Goal: Task Accomplishment & Management: Manage account settings

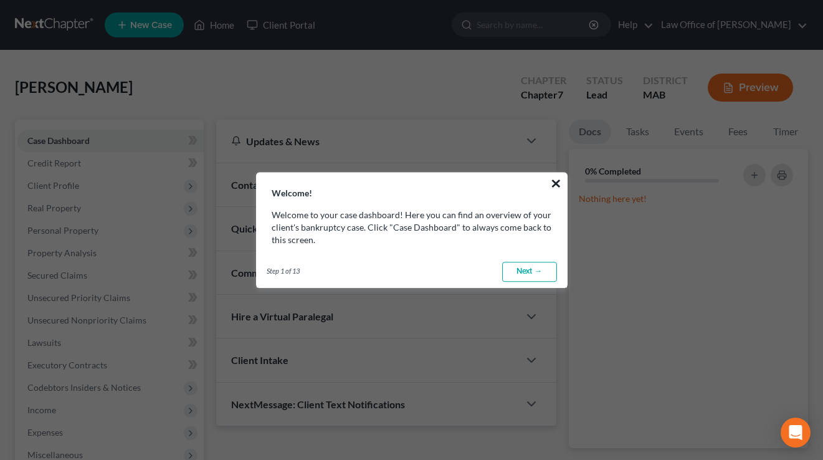
click at [552, 183] on button "×" at bounding box center [556, 183] width 12 height 20
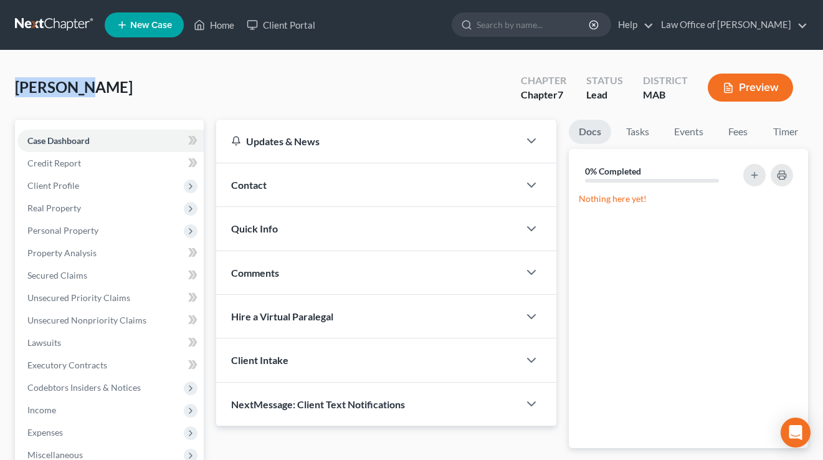
drag, startPoint x: 137, startPoint y: 96, endPoint x: 7, endPoint y: 90, distance: 130.4
click at [7, 90] on div "[PERSON_NAME] Upgraded Chapter Chapter 7 Status Lead District MAB Preview Petit…" at bounding box center [411, 345] width 823 height 591
click at [108, 95] on div "[PERSON_NAME] Upgraded Chapter Chapter 7 Status Lead District MAB Preview" at bounding box center [411, 92] width 793 height 54
click at [731, 30] on link "Law Office of [PERSON_NAME]" at bounding box center [731, 25] width 153 height 22
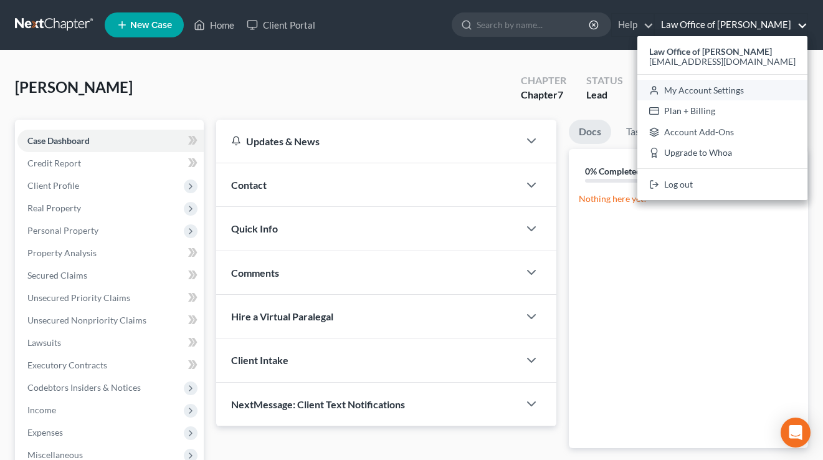
click at [730, 88] on link "My Account Settings" at bounding box center [723, 90] width 170 height 21
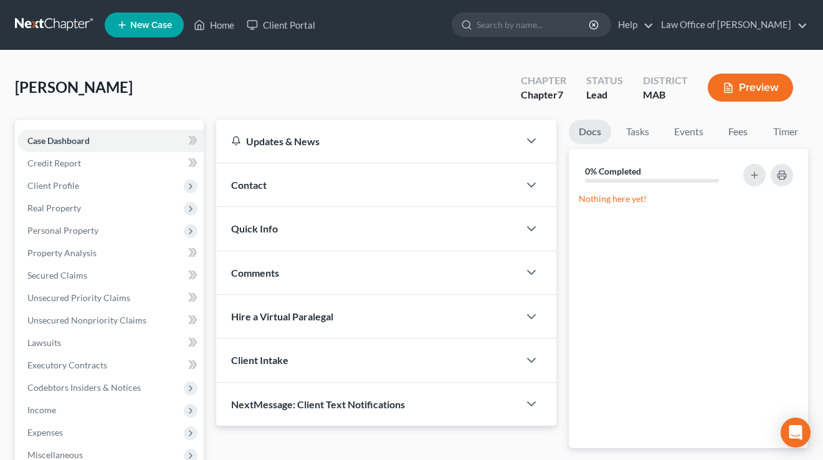
select select "24"
select select "22"
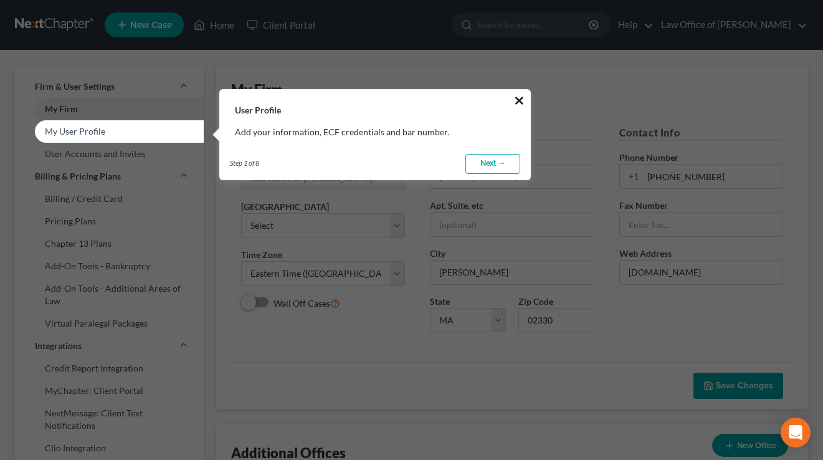
click at [522, 97] on button "×" at bounding box center [520, 100] width 12 height 20
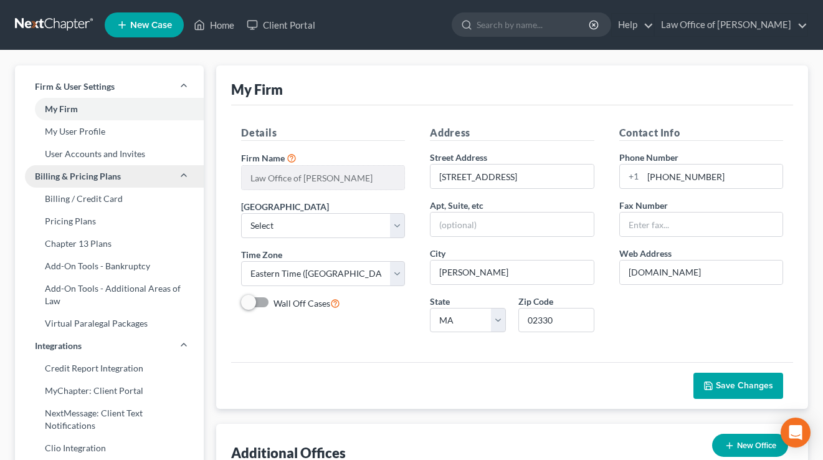
scroll to position [62, 0]
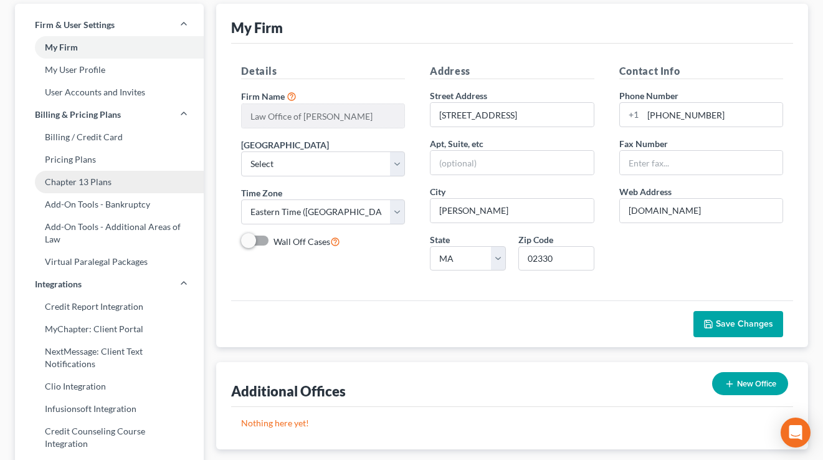
click at [99, 184] on link "Chapter 13 Plans" at bounding box center [109, 182] width 189 height 22
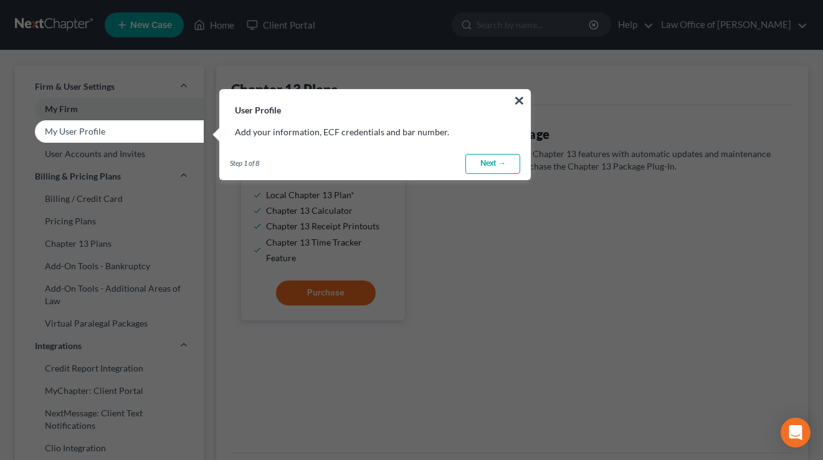
click at [522, 101] on button "×" at bounding box center [520, 100] width 12 height 20
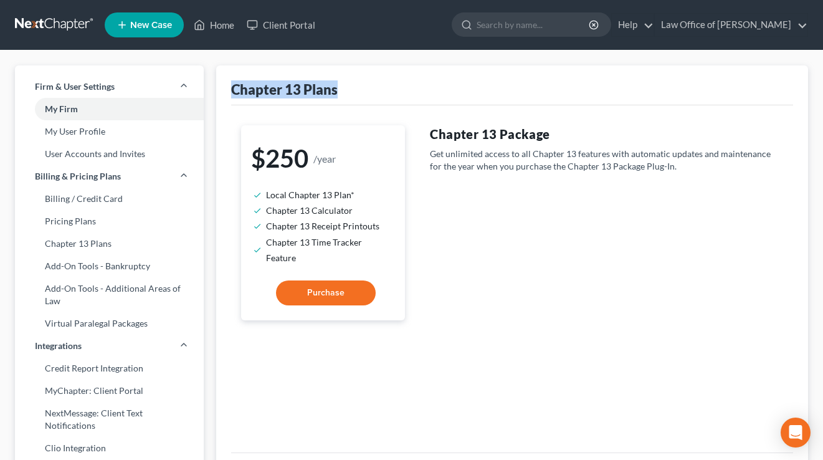
drag, startPoint x: 348, startPoint y: 88, endPoint x: 226, endPoint y: 87, distance: 122.8
click at [226, 87] on div "Chapter 13 Plans $250 /year Local Chapter 13 Plan* Chapter 13 Calculator Chapte…" at bounding box center [512, 280] width 592 height 430
drag, startPoint x: 371, startPoint y: 88, endPoint x: 238, endPoint y: 87, distance: 133.4
click at [238, 87] on div "Chapter 13 Plans" at bounding box center [512, 85] width 562 height 40
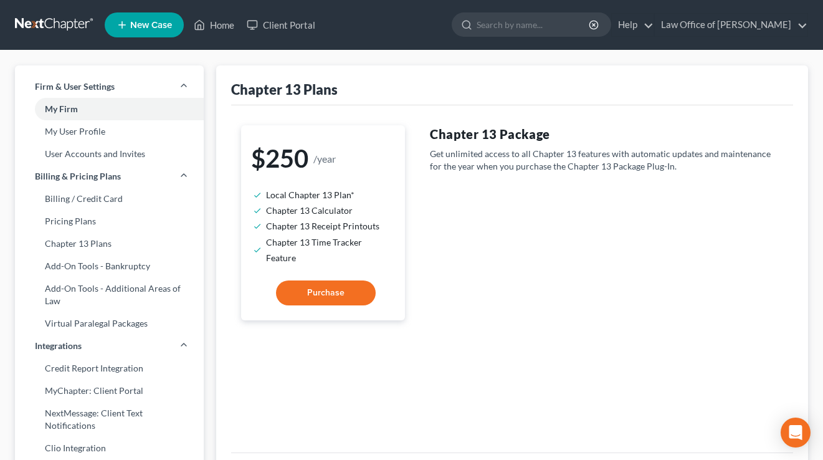
click at [238, 87] on div "Chapter 13 Plans" at bounding box center [284, 89] width 107 height 18
click at [227, 14] on link "Home" at bounding box center [214, 25] width 53 height 22
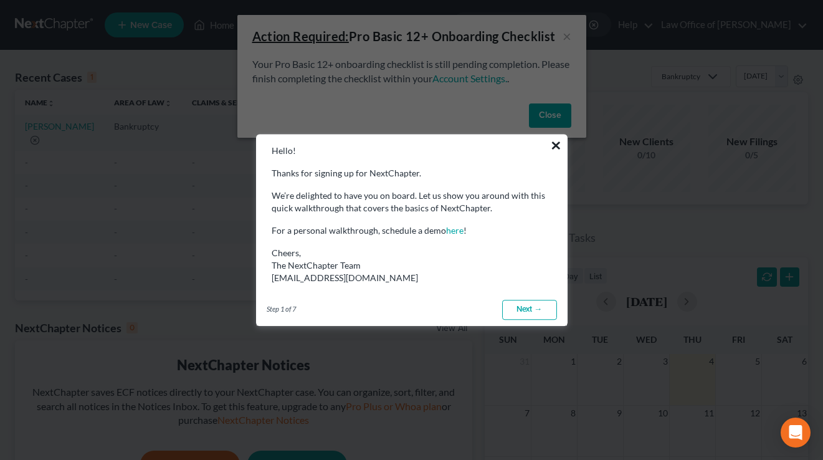
click at [555, 146] on button "×" at bounding box center [556, 145] width 12 height 20
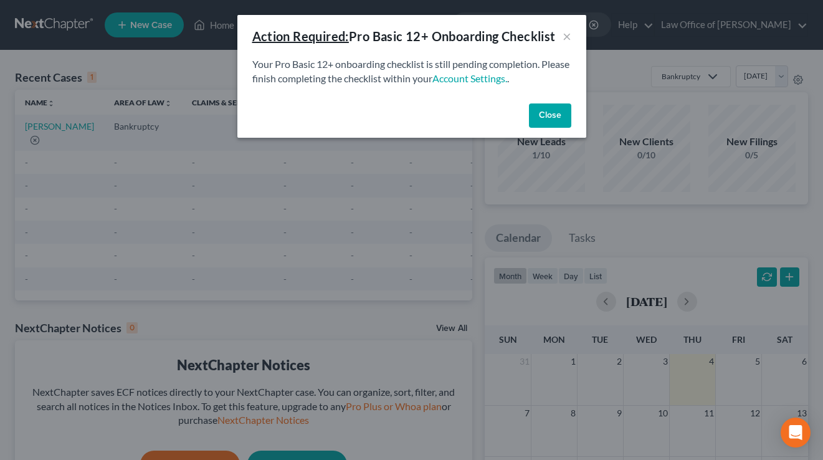
click at [553, 121] on button "Close" at bounding box center [550, 115] width 42 height 25
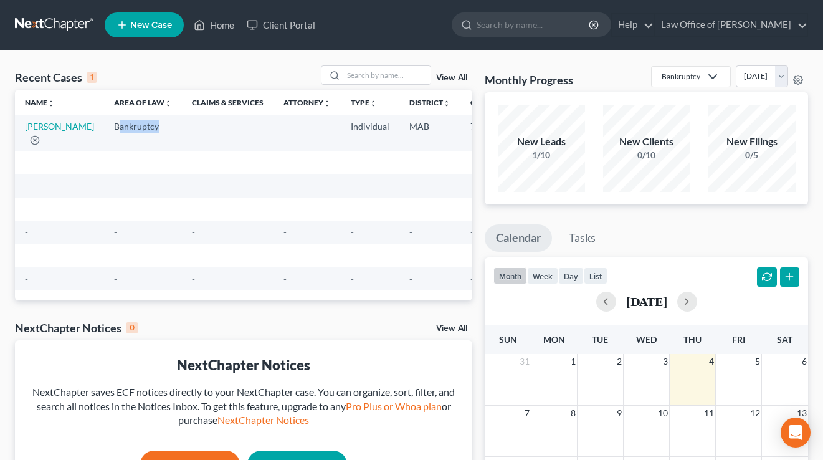
drag, startPoint x: 143, startPoint y: 130, endPoint x: 81, endPoint y: 130, distance: 62.3
click at [104, 130] on td "Bankruptcy" at bounding box center [143, 133] width 78 height 36
drag, startPoint x: 77, startPoint y: 127, endPoint x: 146, endPoint y: 127, distance: 69.2
click at [146, 127] on tr "[PERSON_NAME] Bankruptcy Individual MAB 7" at bounding box center [299, 133] width 568 height 36
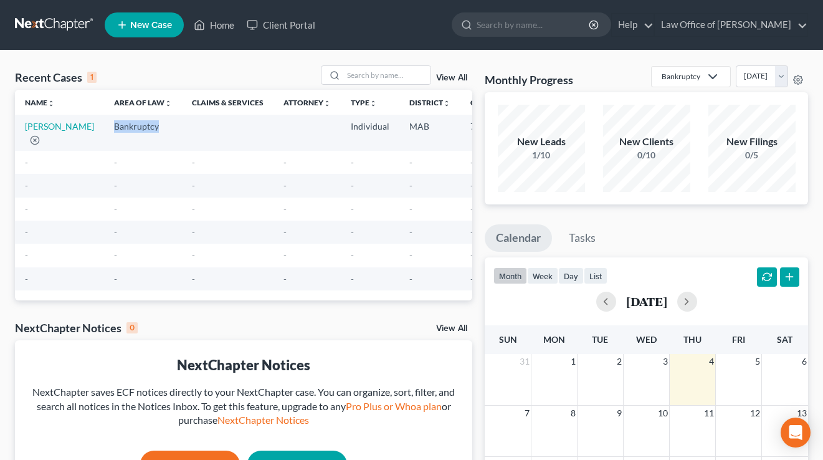
click at [182, 127] on td at bounding box center [228, 133] width 92 height 36
drag, startPoint x: 140, startPoint y: 127, endPoint x: 72, endPoint y: 125, distance: 67.9
click at [104, 125] on td "Bankruptcy" at bounding box center [143, 133] width 78 height 36
click at [781, 22] on link "Law Office of [PERSON_NAME]" at bounding box center [731, 25] width 153 height 22
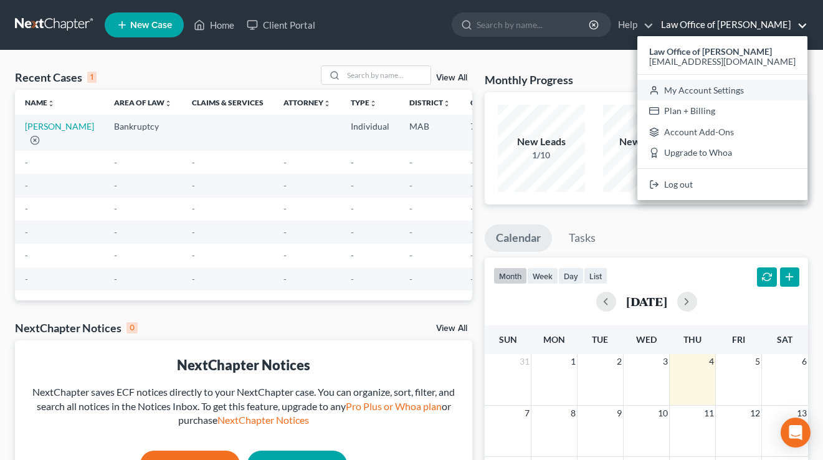
click at [729, 99] on link "My Account Settings" at bounding box center [723, 90] width 170 height 21
select select "39"
select select "24"
select select "22"
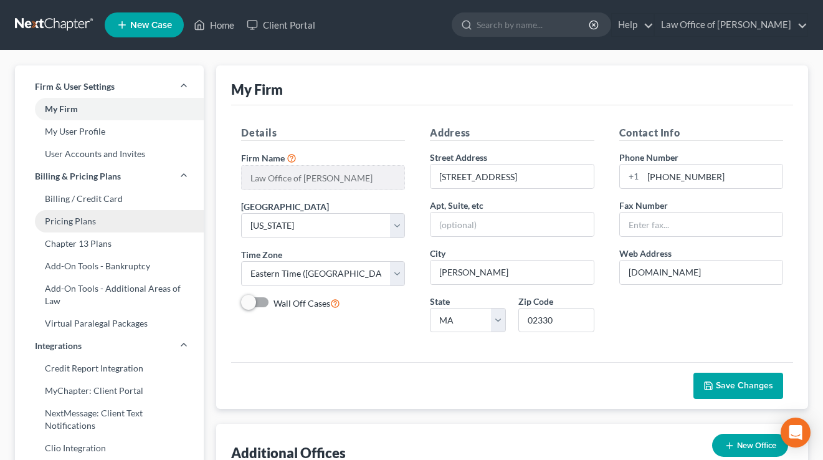
click at [87, 224] on link "Pricing Plans" at bounding box center [109, 221] width 189 height 22
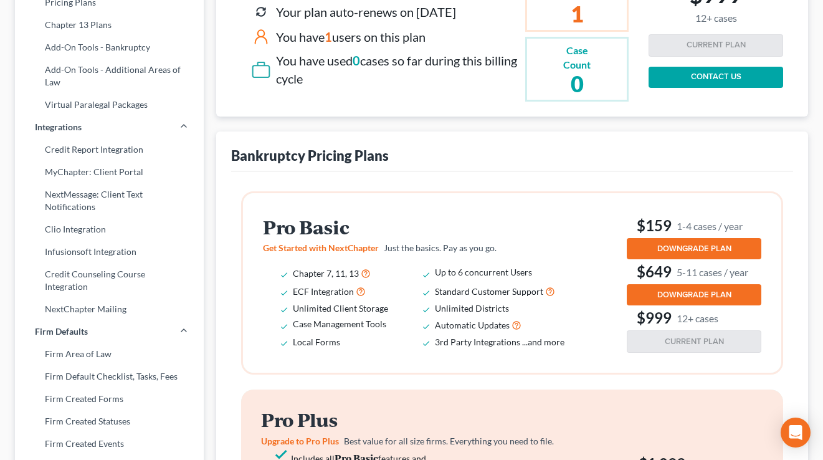
scroll to position [292, 0]
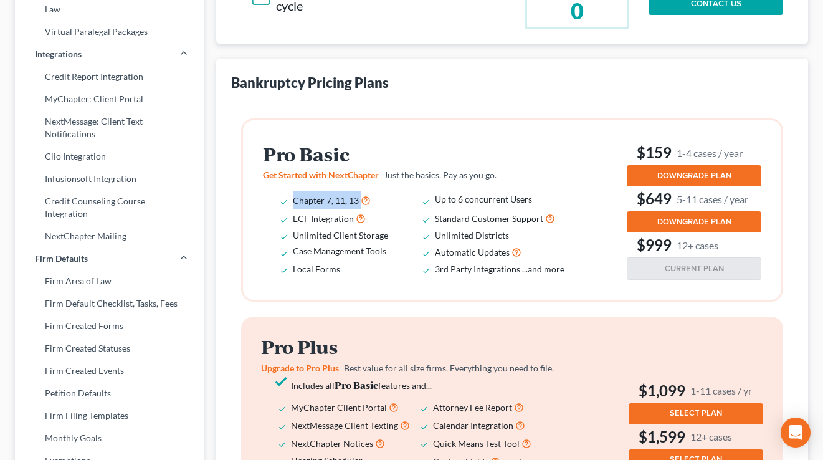
drag, startPoint x: 399, startPoint y: 199, endPoint x: 285, endPoint y: 198, distance: 114.1
click at [293, 198] on li "Chapter 7, 11, 13" at bounding box center [364, 200] width 142 height 18
drag, startPoint x: 295, startPoint y: 200, endPoint x: 357, endPoint y: 198, distance: 62.3
click at [357, 198] on span "Chapter 7, 11, 13" at bounding box center [326, 200] width 66 height 11
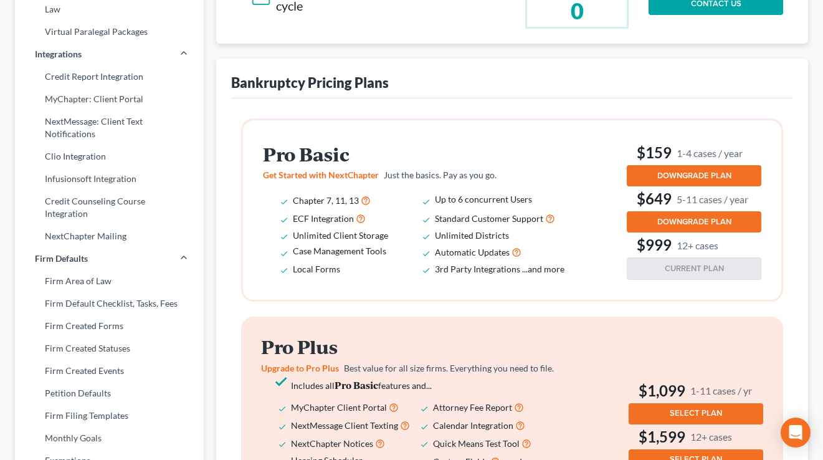
click at [355, 198] on span "Chapter 7, 11, 13" at bounding box center [326, 200] width 66 height 11
drag, startPoint x: 338, startPoint y: 199, endPoint x: 292, endPoint y: 198, distance: 46.8
click at [292, 198] on ul "Chapter 7, 11, 13 Up to 6 concurrent Users ECF Integration Standard Customer Su…" at bounding box center [422, 233] width 319 height 85
drag, startPoint x: 297, startPoint y: 201, endPoint x: 357, endPoint y: 200, distance: 59.8
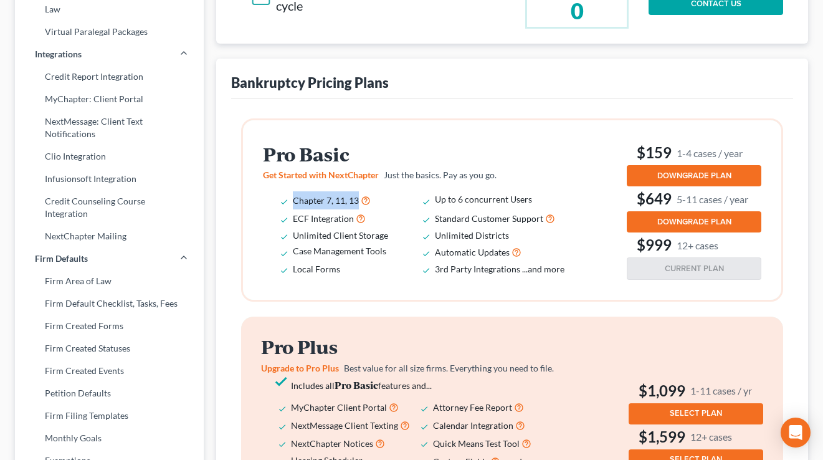
click at [357, 200] on ul "Chapter 7, 11, 13 Up to 6 concurrent Users ECF Integration Standard Customer Su…" at bounding box center [422, 233] width 319 height 85
click at [357, 200] on span "Chapter 7, 11, 13" at bounding box center [326, 200] width 66 height 11
drag, startPoint x: 356, startPoint y: 200, endPoint x: 289, endPoint y: 201, distance: 67.9
click at [293, 201] on li "Chapter 7, 11, 13" at bounding box center [364, 200] width 142 height 18
click at [295, 199] on span "Chapter 7, 11, 13" at bounding box center [326, 200] width 66 height 11
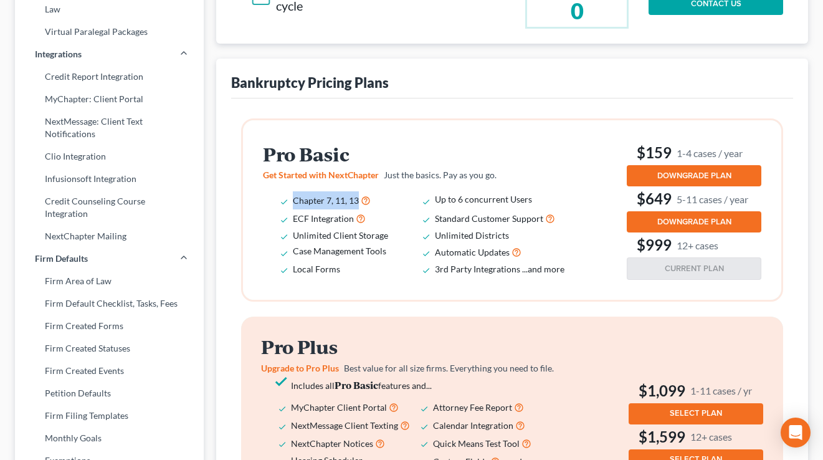
drag, startPoint x: 293, startPoint y: 201, endPoint x: 356, endPoint y: 200, distance: 63.6
click at [356, 200] on span "Chapter 7, 11, 13" at bounding box center [326, 200] width 66 height 11
click at [363, 159] on h2 "Pro Basic" at bounding box center [422, 154] width 319 height 21
drag, startPoint x: 390, startPoint y: 154, endPoint x: 270, endPoint y: 155, distance: 119.7
click at [270, 155] on h2 "Pro Basic" at bounding box center [422, 154] width 319 height 21
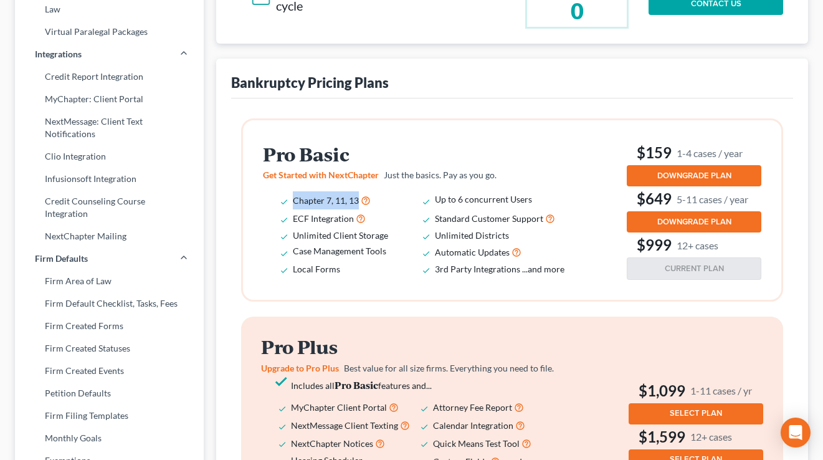
drag, startPoint x: 293, startPoint y: 201, endPoint x: 357, endPoint y: 199, distance: 64.2
click at [357, 199] on span "Chapter 7, 11, 13" at bounding box center [326, 200] width 66 height 11
click at [393, 203] on li "Chapter 7, 11, 13" at bounding box center [364, 200] width 142 height 18
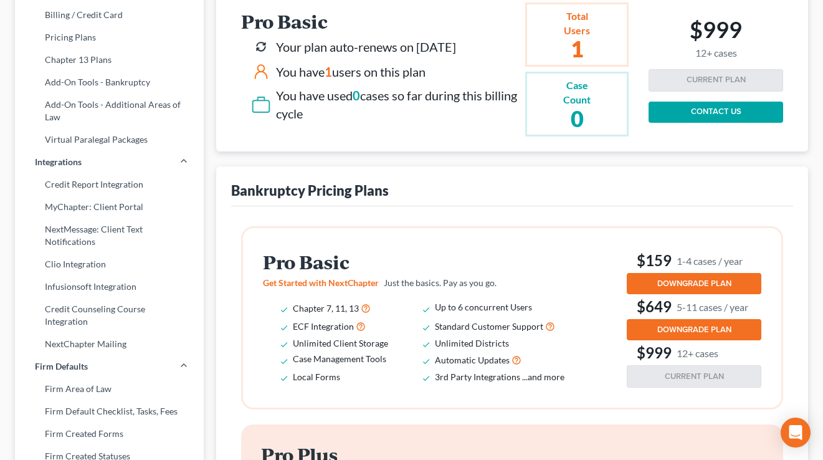
scroll to position [180, 0]
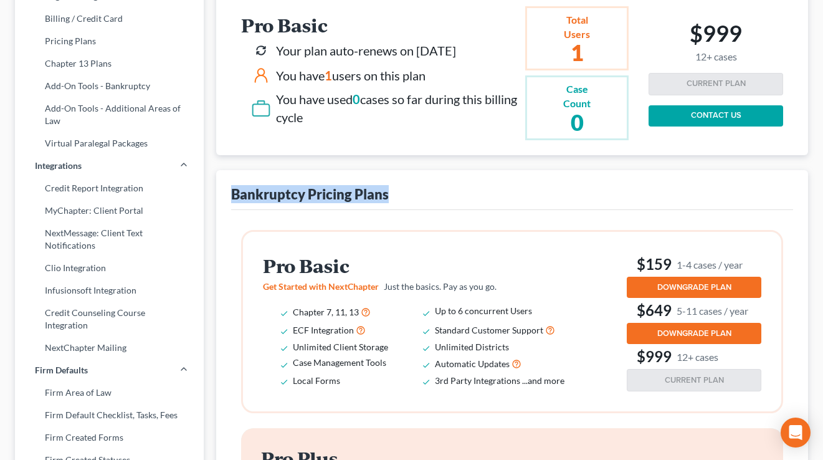
drag, startPoint x: 393, startPoint y: 197, endPoint x: 212, endPoint y: 195, distance: 181.4
click at [212, 195] on div "Request a Demo Test out features & get the best price for your firm! REQUEST A …" at bounding box center [512, 466] width 605 height 1162
click at [213, 195] on div "Request a Demo Test out features & get the best price for your firm! REQUEST A …" at bounding box center [512, 466] width 605 height 1162
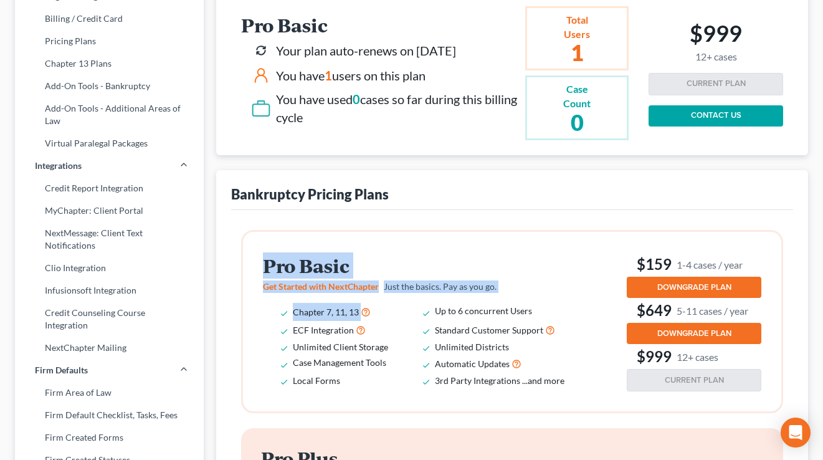
drag, startPoint x: 406, startPoint y: 318, endPoint x: 256, endPoint y: 272, distance: 157.9
click at [256, 272] on div "Pro Basic Get Started with NextChapter Just the basics. Pay as you go. Chapter …" at bounding box center [512, 321] width 538 height 179
drag, startPoint x: 263, startPoint y: 267, endPoint x: 408, endPoint y: 318, distance: 153.7
click at [408, 318] on div "Pro Basic Get Started with NextChapter Just the basics. Pay as you go. Chapter …" at bounding box center [425, 322] width 324 height 133
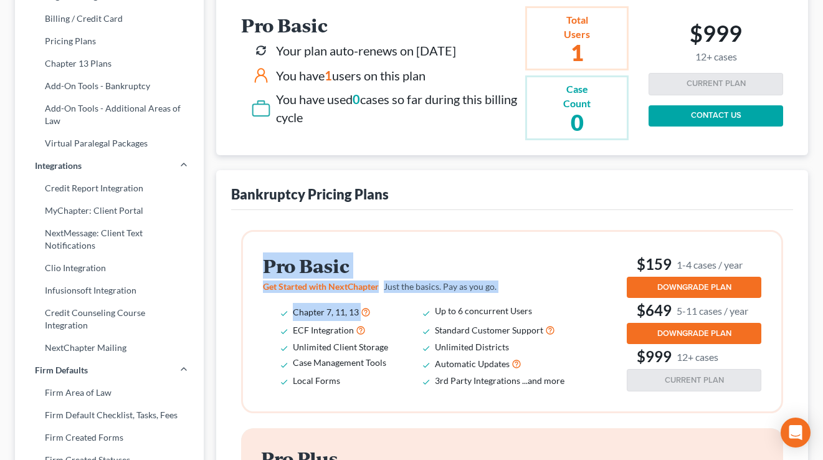
scroll to position [181, 0]
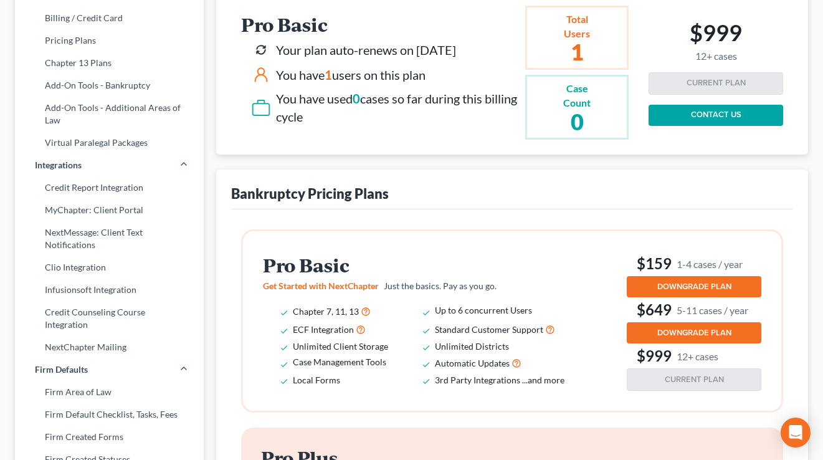
drag, startPoint x: 408, startPoint y: 318, endPoint x: 401, endPoint y: 315, distance: 7.3
click at [408, 318] on li "Chapter 7, 11, 13" at bounding box center [364, 311] width 142 height 18
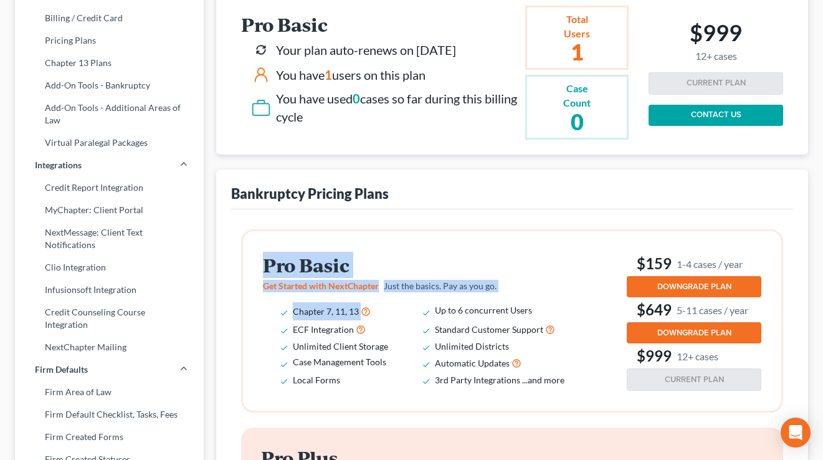
drag, startPoint x: 401, startPoint y: 315, endPoint x: 260, endPoint y: 260, distance: 151.1
click at [260, 260] on div "Pro Basic Get Started with NextChapter Just the basics. Pay as you go. Chapter …" at bounding box center [512, 320] width 538 height 179
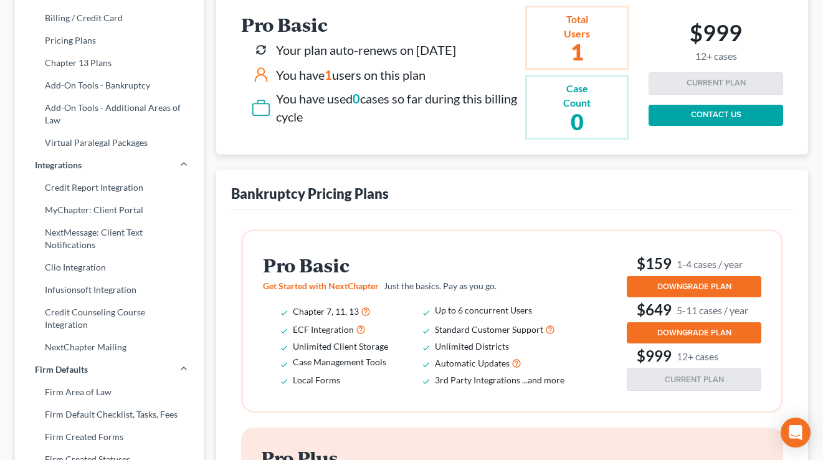
click at [260, 260] on div "Pro Basic Get Started with NextChapter Just the basics. Pay as you go. Chapter …" at bounding box center [512, 320] width 538 height 179
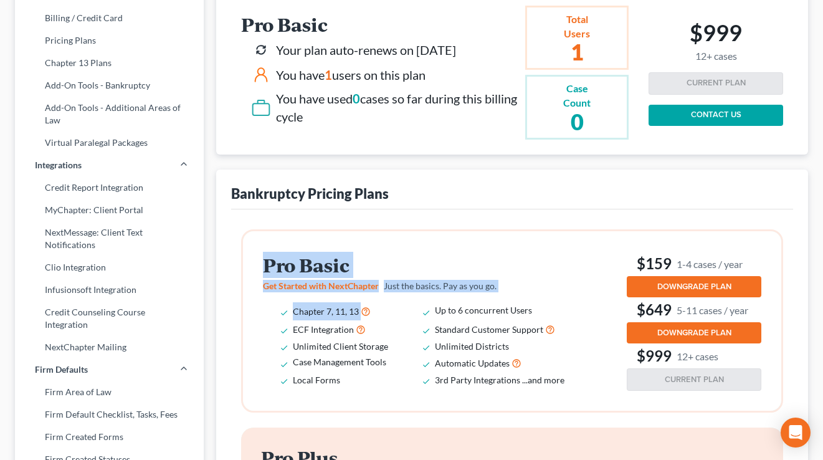
drag, startPoint x: 263, startPoint y: 262, endPoint x: 401, endPoint y: 310, distance: 146.4
click at [401, 310] on div "Pro Basic Get Started with NextChapter Just the basics. Pay as you go. Chapter …" at bounding box center [512, 320] width 538 height 179
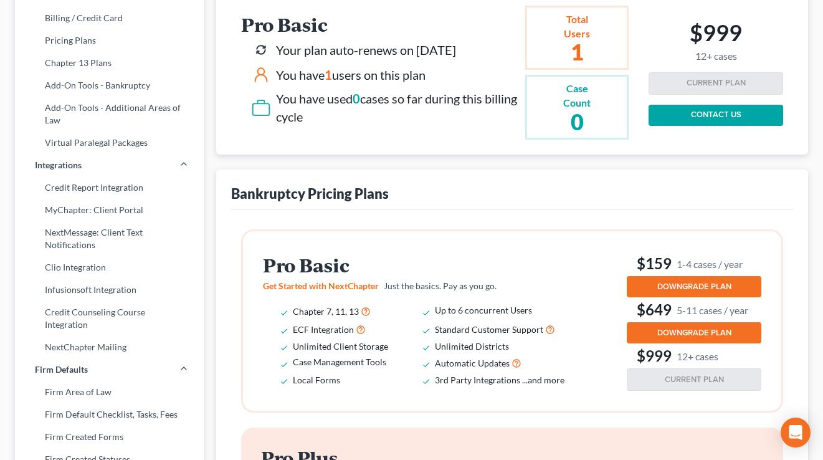
click at [401, 310] on li "Chapter 7, 11, 13" at bounding box center [364, 311] width 142 height 18
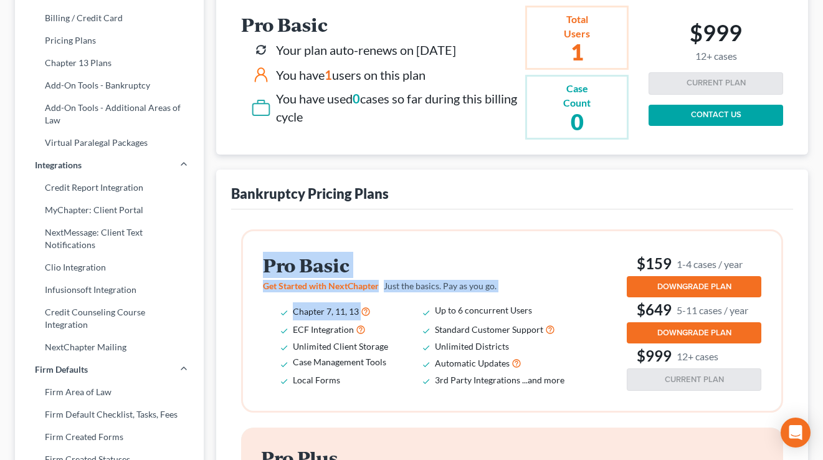
drag, startPoint x: 394, startPoint y: 313, endPoint x: 259, endPoint y: 261, distance: 144.8
click at [259, 261] on div "Pro Basic Get Started with NextChapter Just the basics. Pay as you go. Chapter …" at bounding box center [512, 320] width 538 height 179
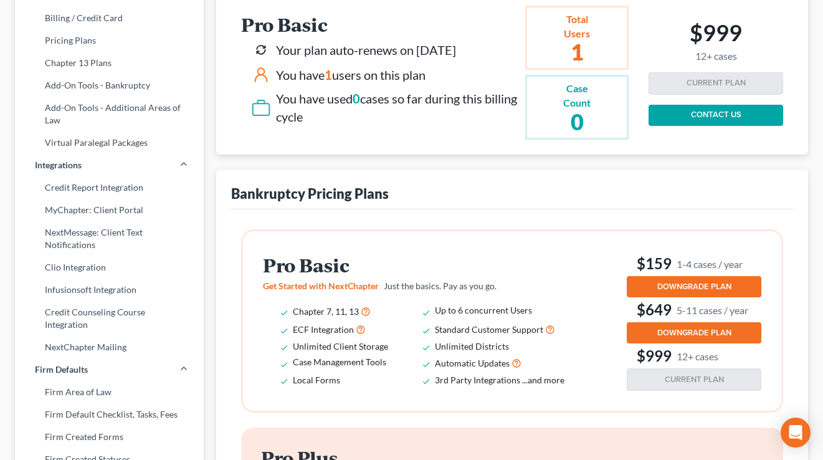
scroll to position [0, 0]
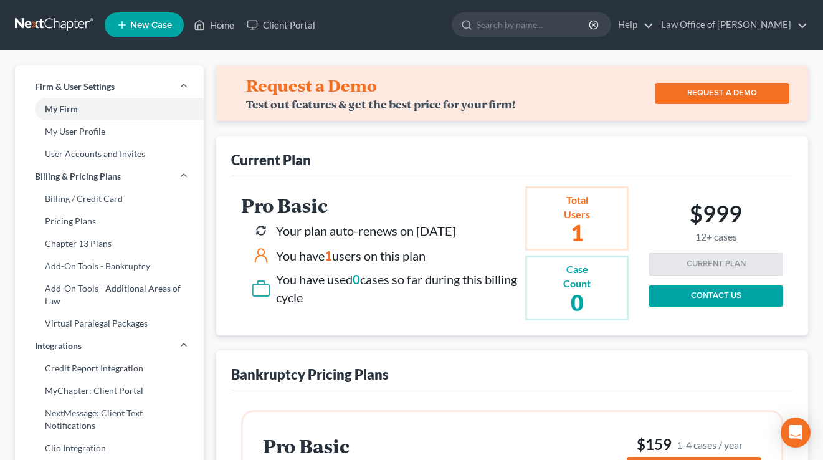
click at [213, 39] on ul "New Case Home Client Portal - No Result - See all results Or Press Enter... Hel…" at bounding box center [457, 25] width 704 height 32
click at [213, 29] on link "Home" at bounding box center [214, 25] width 53 height 22
